Goal: Task Accomplishment & Management: Use online tool/utility

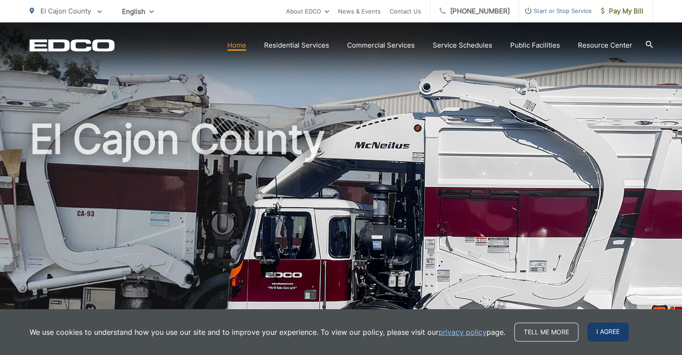
click at [605, 332] on span "I agree" at bounding box center [607, 331] width 41 height 19
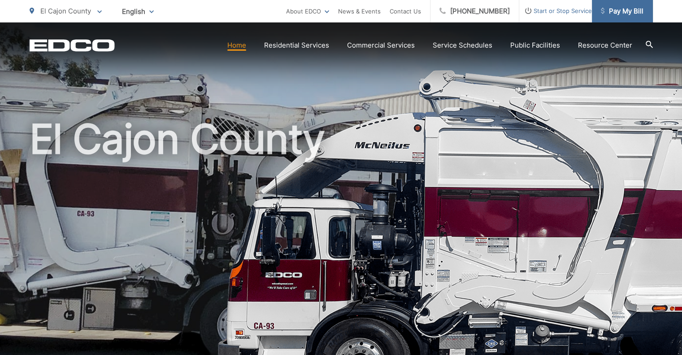
click at [630, 13] on span "Pay My Bill" at bounding box center [622, 11] width 43 height 11
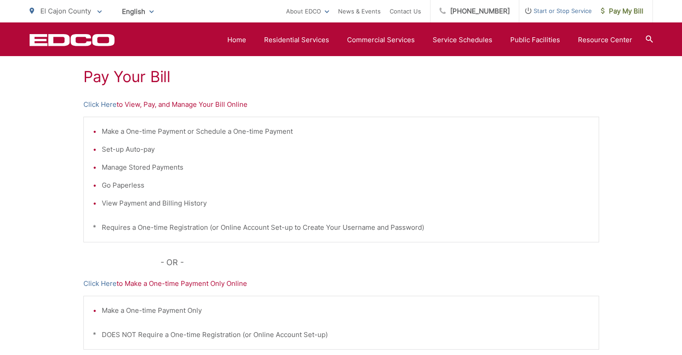
scroll to position [158, 0]
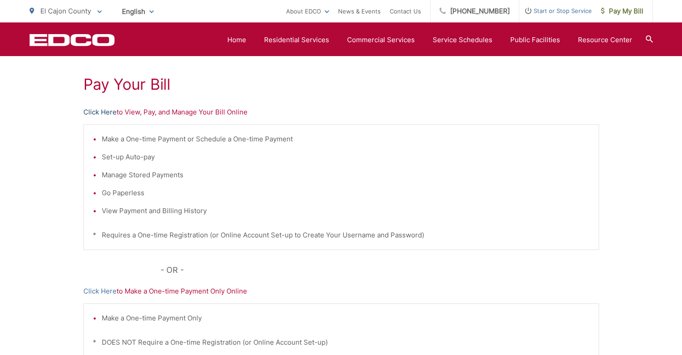
click at [100, 110] on link "Click Here" at bounding box center [99, 112] width 33 height 11
